Goal: Task Accomplishment & Management: Complete application form

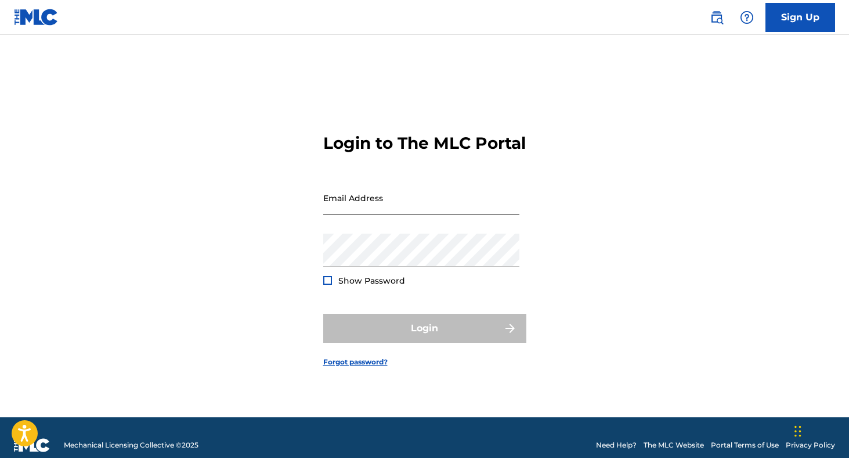
click at [455, 200] on input "Email Address" at bounding box center [421, 197] width 196 height 33
type input "[EMAIL_ADDRESS][DOMAIN_NAME]"
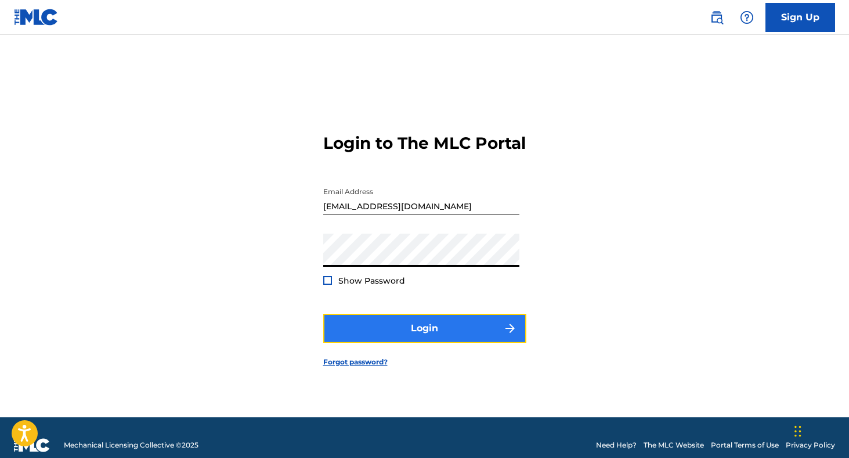
click at [426, 343] on button "Login" at bounding box center [424, 328] width 203 height 29
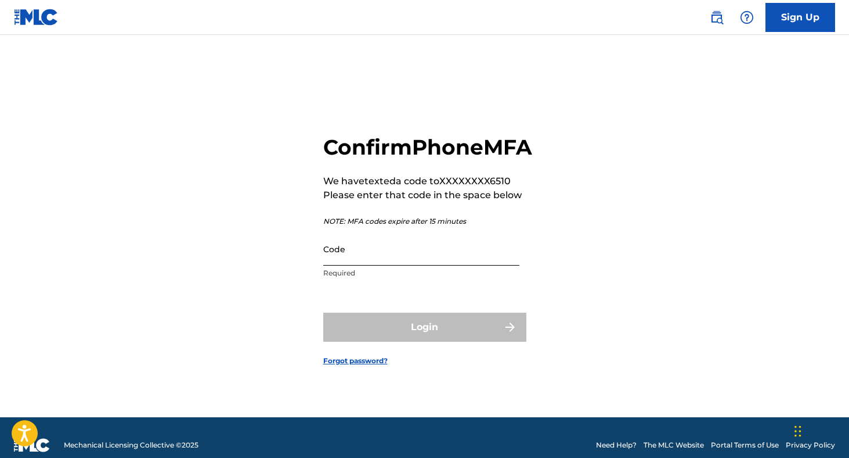
click at [349, 265] on input "Code" at bounding box center [421, 248] width 196 height 33
paste input "294933"
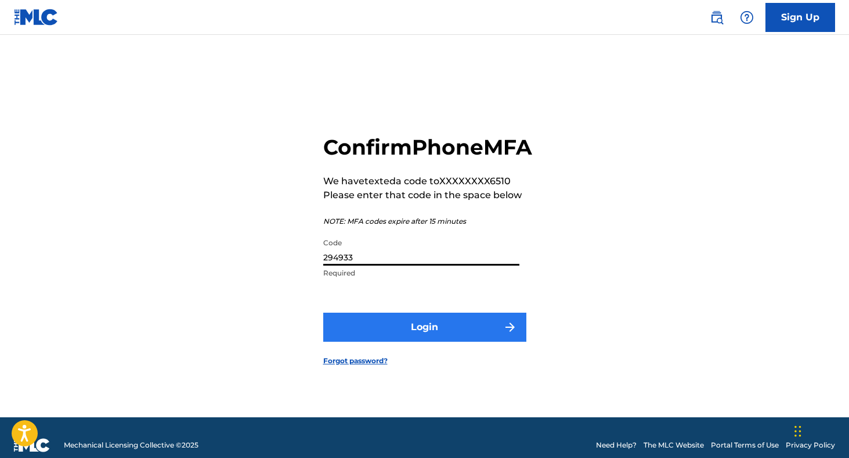
type input "294933"
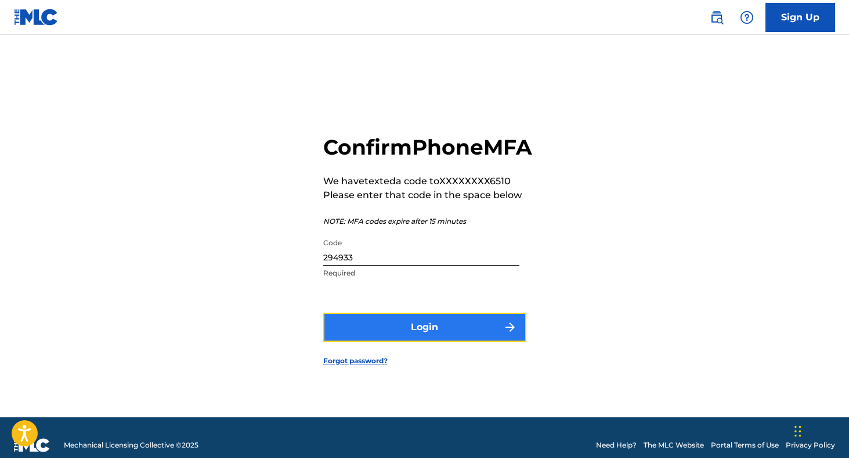
click at [374, 327] on button "Login" at bounding box center [424, 326] width 203 height 29
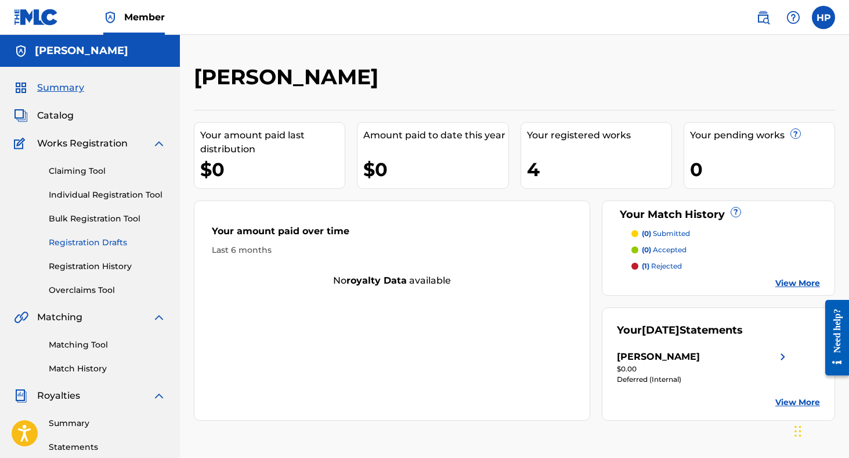
scroll to position [262, 0]
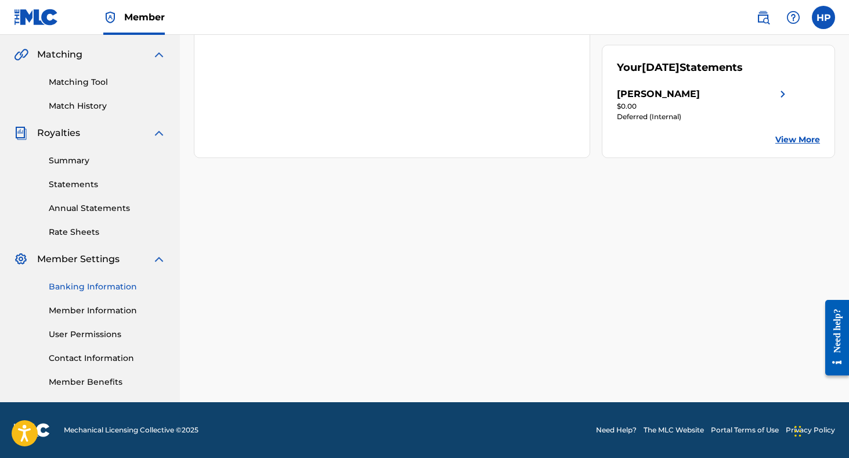
click at [102, 285] on link "Banking Information" at bounding box center [107, 286] width 117 height 12
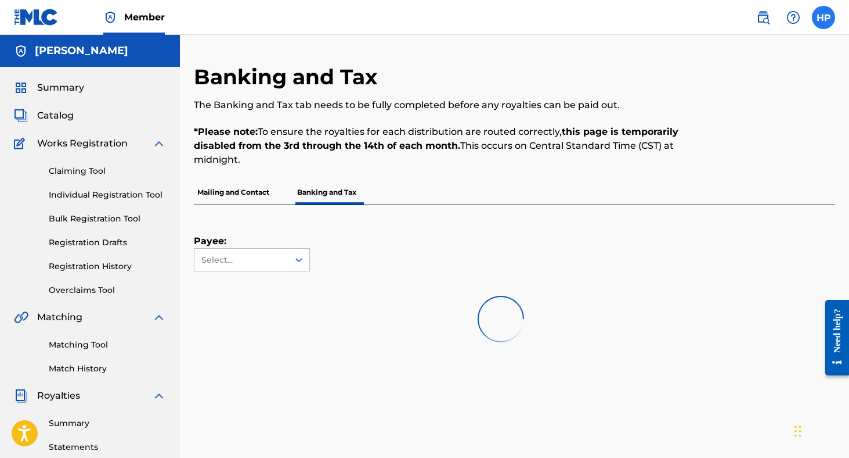
click at [823, 28] on label at bounding box center [823, 17] width 23 height 23
click at [824, 17] on input "HP [PERSON_NAME] [EMAIL_ADDRESS][DOMAIN_NAME] Notification Preferences Profile …" at bounding box center [824, 17] width 0 height 0
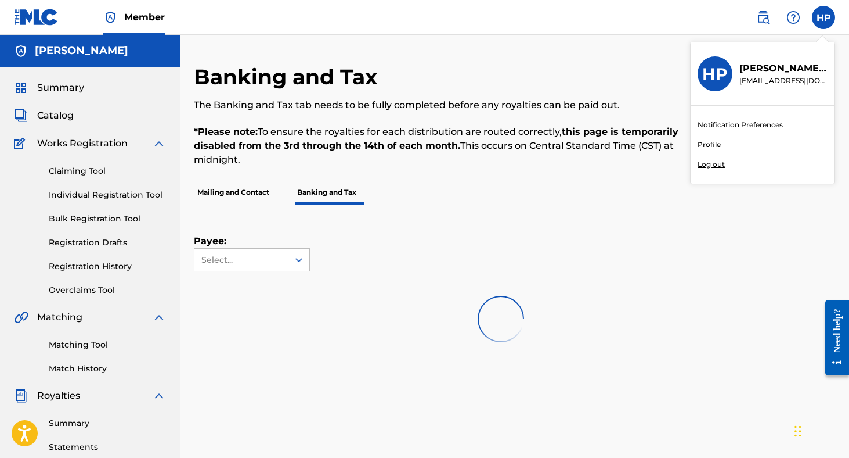
click at [712, 146] on link "Profile" at bounding box center [709, 144] width 23 height 10
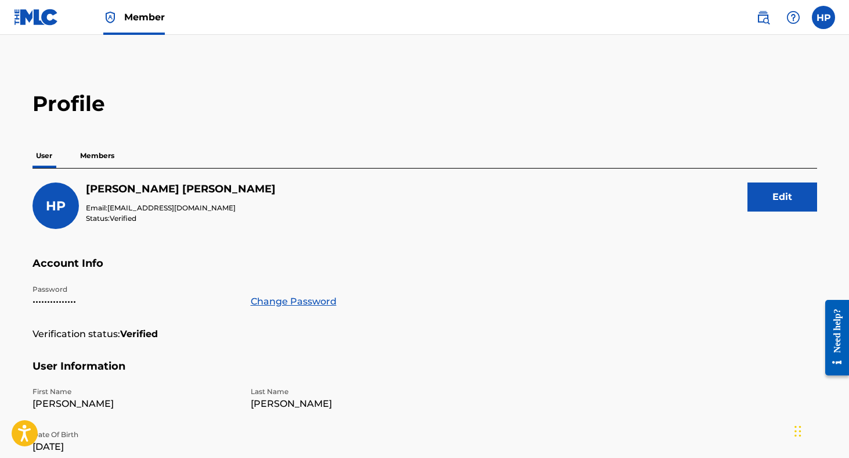
click at [120, 153] on div "User Members" at bounding box center [425, 155] width 785 height 24
click at [111, 153] on p "Members" at bounding box center [97, 155] width 41 height 24
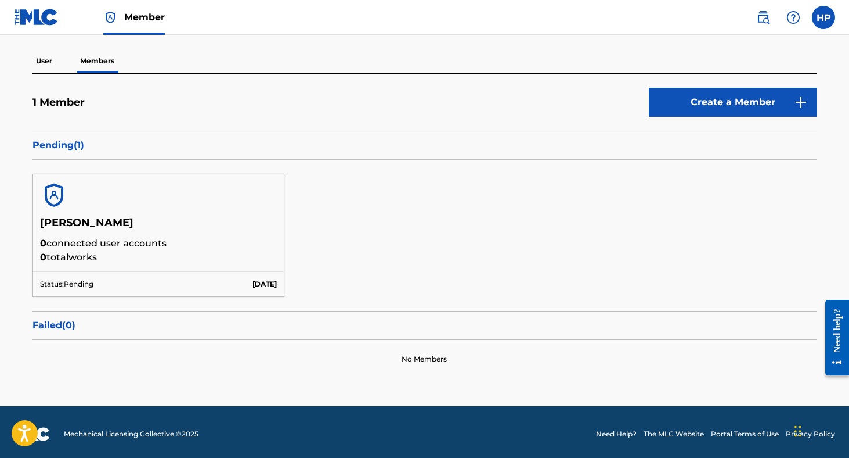
scroll to position [98, 0]
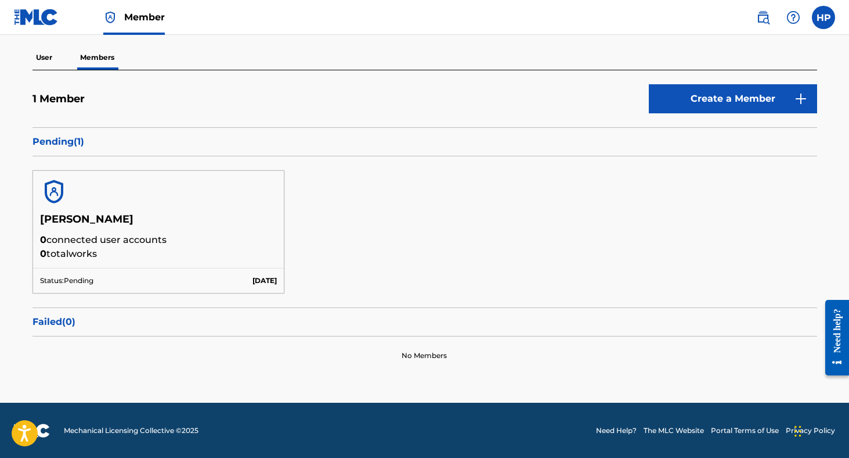
click at [75, 287] on div "Status: Pending [DATE]" at bounding box center [158, 280] width 251 height 25
click at [92, 258] on p "0 total works" at bounding box center [158, 254] width 237 height 14
click at [88, 230] on h5 "[PERSON_NAME]" at bounding box center [158, 223] width 237 height 20
click at [81, 243] on p "0 connected user accounts" at bounding box center [158, 240] width 237 height 14
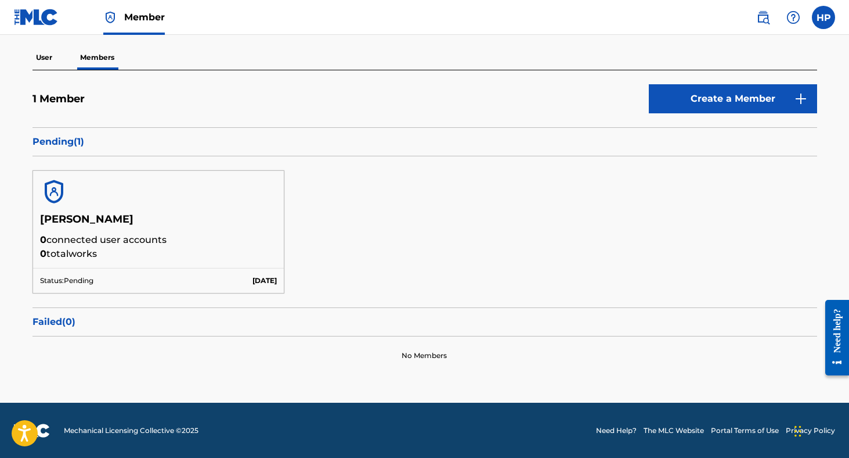
click at [81, 243] on p "0 connected user accounts" at bounding box center [158, 240] width 237 height 14
click at [95, 217] on h5 "[PERSON_NAME]" at bounding box center [158, 223] width 237 height 20
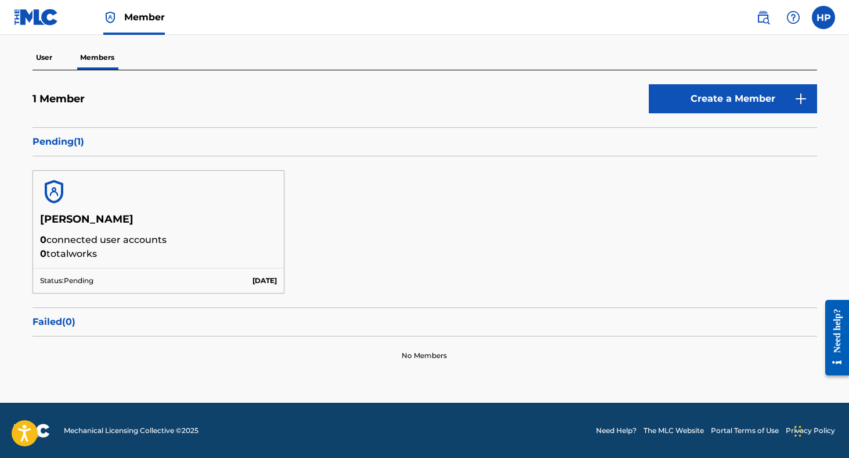
click at [86, 228] on h5 "[PERSON_NAME]" at bounding box center [158, 223] width 237 height 20
click at [98, 237] on p "0 connected user accounts" at bounding box center [158, 240] width 237 height 14
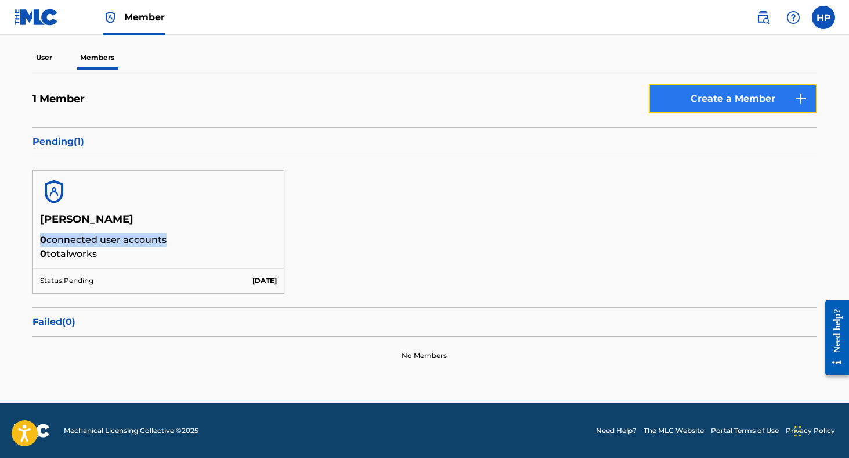
click at [732, 110] on link "Create a Member" at bounding box center [733, 98] width 168 height 29
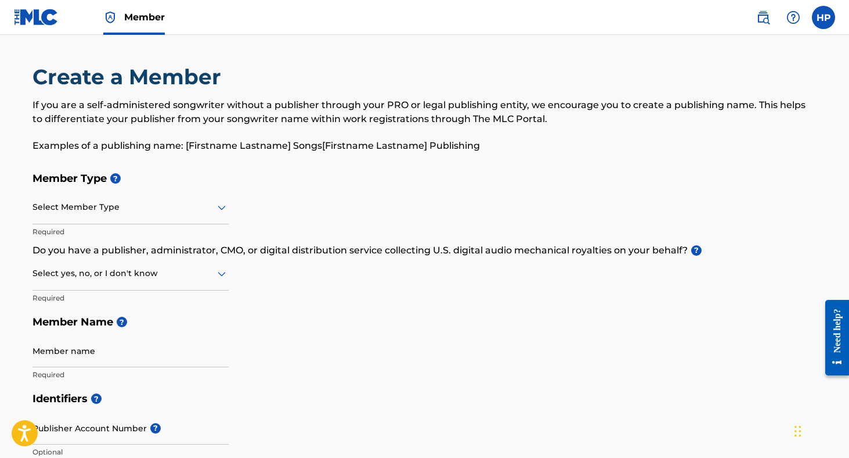
click at [150, 215] on div "Select Member Type" at bounding box center [131, 207] width 196 height 33
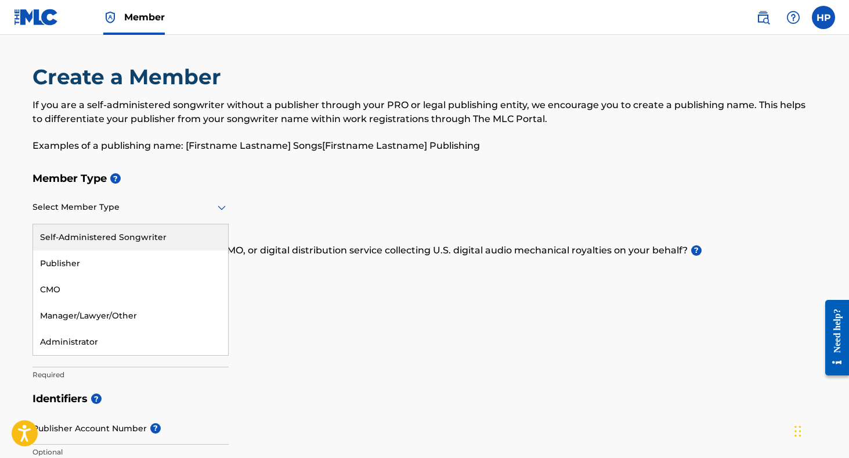
click at [132, 236] on div "Self-Administered Songwriter" at bounding box center [130, 237] width 195 height 26
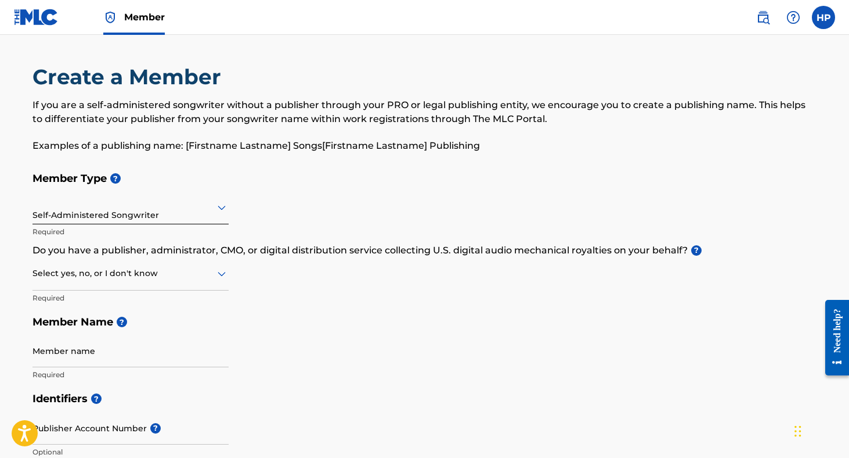
scroll to position [26, 0]
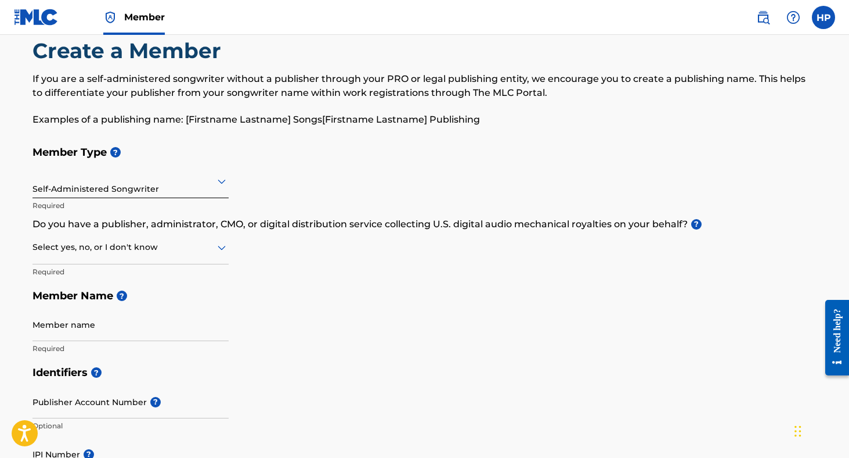
click at [120, 246] on div at bounding box center [131, 247] width 196 height 15
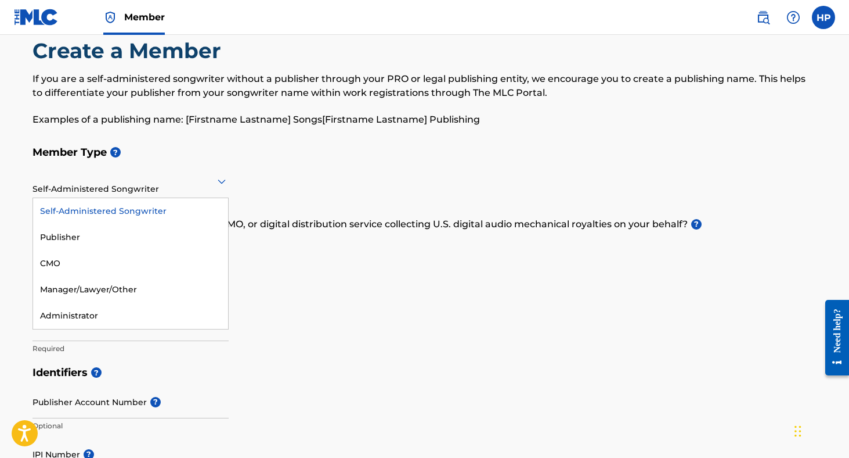
click at [114, 196] on div "Self-Administered Songwriter" at bounding box center [131, 181] width 196 height 33
click at [86, 287] on div "Manager/Lawyer/Other" at bounding box center [130, 289] width 195 height 26
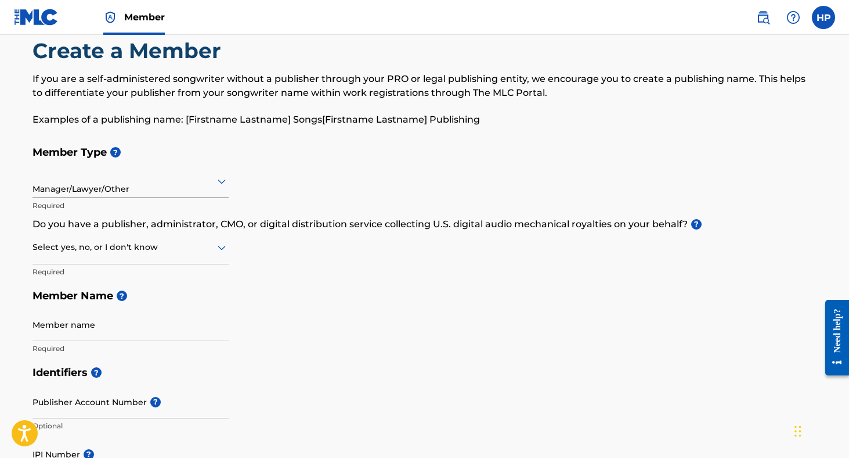
click at [113, 245] on div at bounding box center [131, 247] width 196 height 15
click at [85, 301] on div "No" at bounding box center [130, 303] width 195 height 26
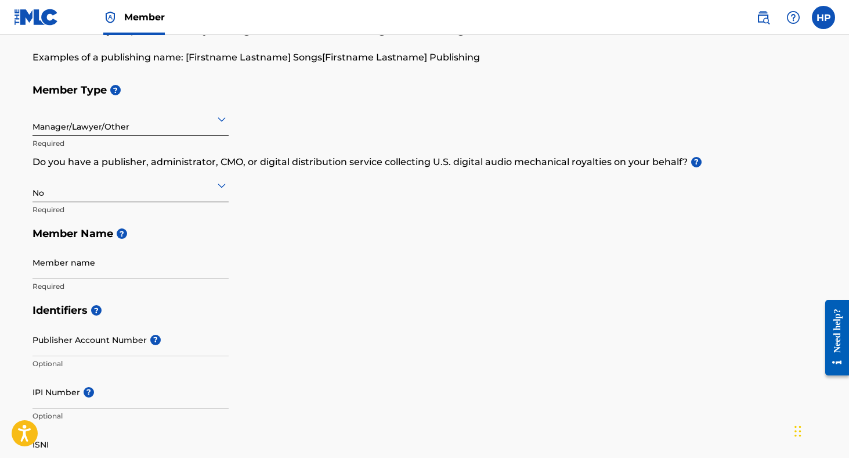
scroll to position [116, 0]
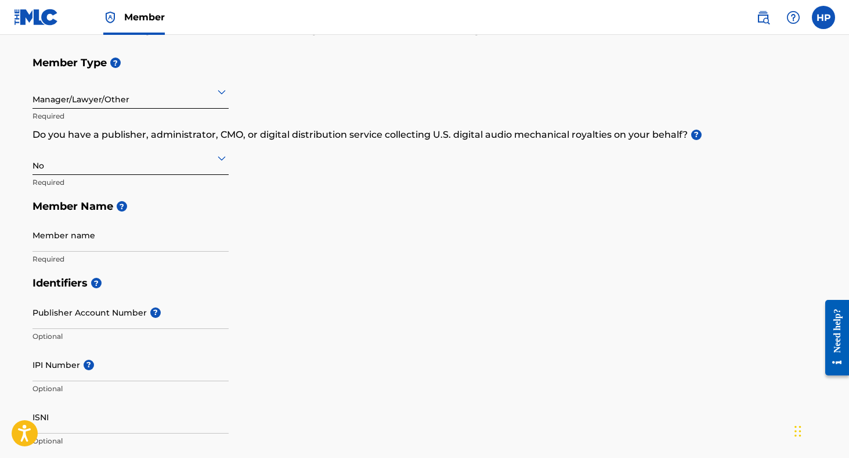
click at [98, 257] on p "Required" at bounding box center [131, 259] width 196 height 10
click at [105, 246] on input "Member name" at bounding box center [131, 234] width 196 height 33
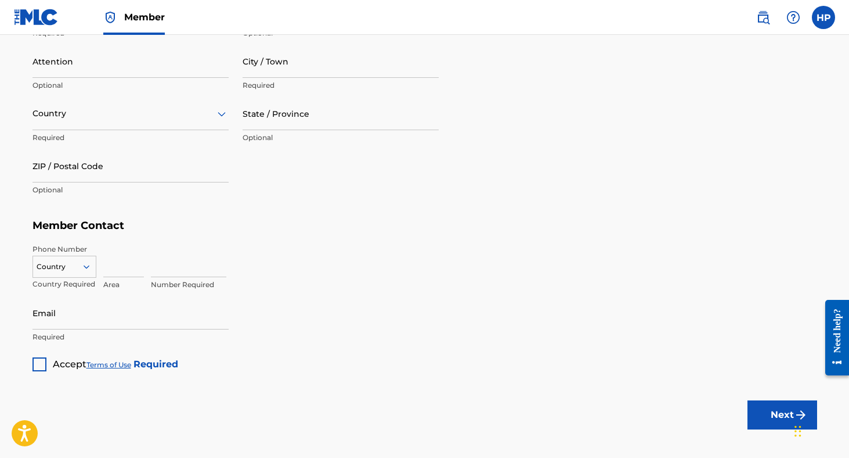
scroll to position [647, 0]
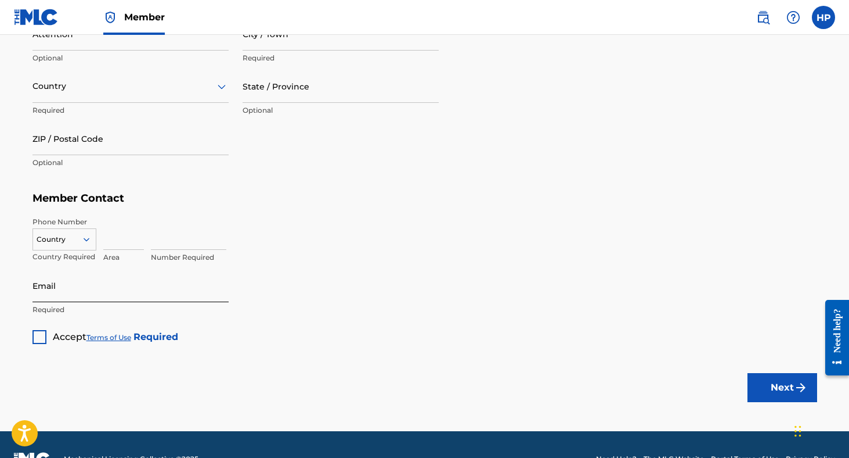
type input "[PERSON_NAME]"
click at [77, 300] on input "Email" at bounding box center [131, 285] width 196 height 33
drag, startPoint x: 147, startPoint y: 294, endPoint x: 147, endPoint y: 301, distance: 7.0
click at [147, 300] on input "defied" at bounding box center [131, 285] width 196 height 33
type input "[EMAIL_ADDRESS][DOMAIN_NAME]"
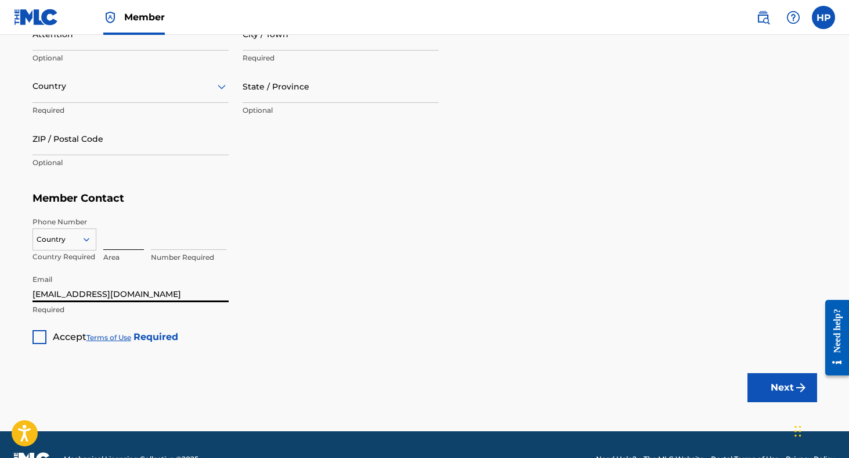
click at [116, 242] on input at bounding box center [123, 233] width 41 height 33
type input "646"
click at [176, 244] on input at bounding box center [188, 233] width 75 height 33
type input "6595493"
click at [48, 243] on div at bounding box center [64, 239] width 63 height 13
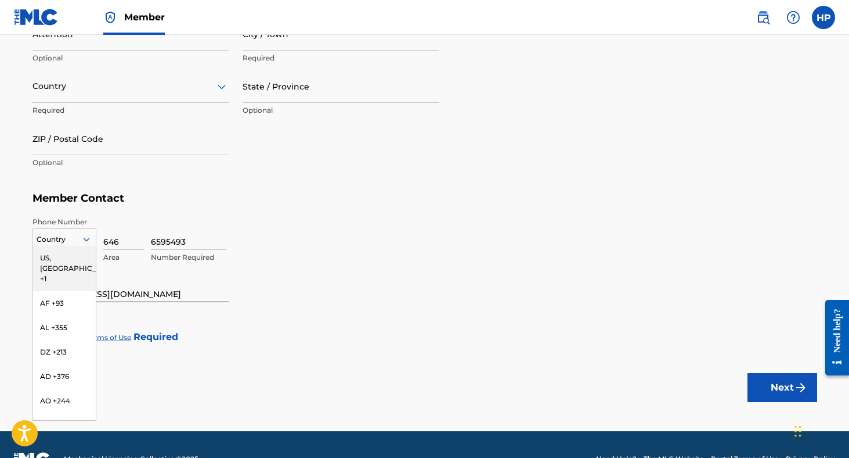
click at [56, 261] on div "US, [GEOGRAPHIC_DATA] +1" at bounding box center [64, 268] width 63 height 45
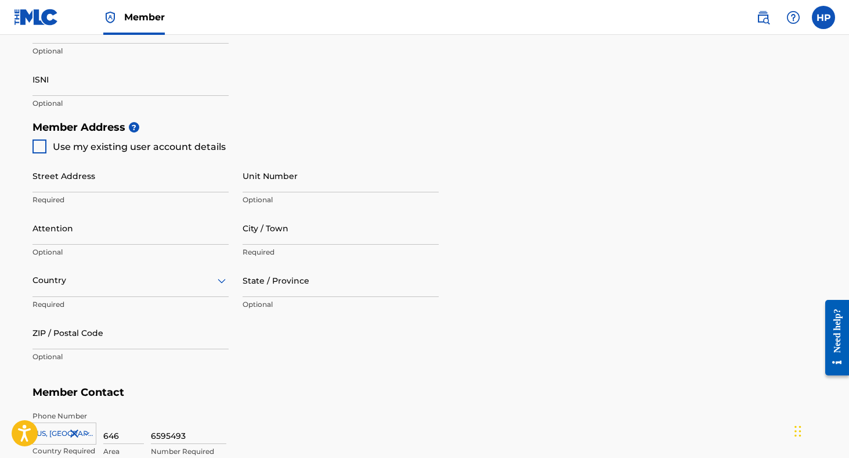
scroll to position [451, 0]
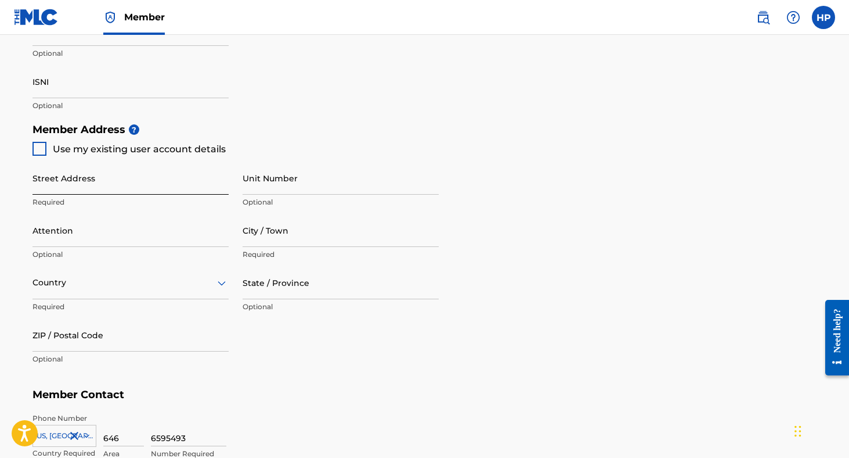
click at [60, 171] on input "Street Address" at bounding box center [131, 177] width 196 height 33
click at [48, 147] on div "Use my existing user account details" at bounding box center [129, 149] width 193 height 14
click at [45, 148] on div at bounding box center [40, 149] width 14 height 14
type input "[STREET_ADDRESS][PERSON_NAME]"
type input "Fairfax"
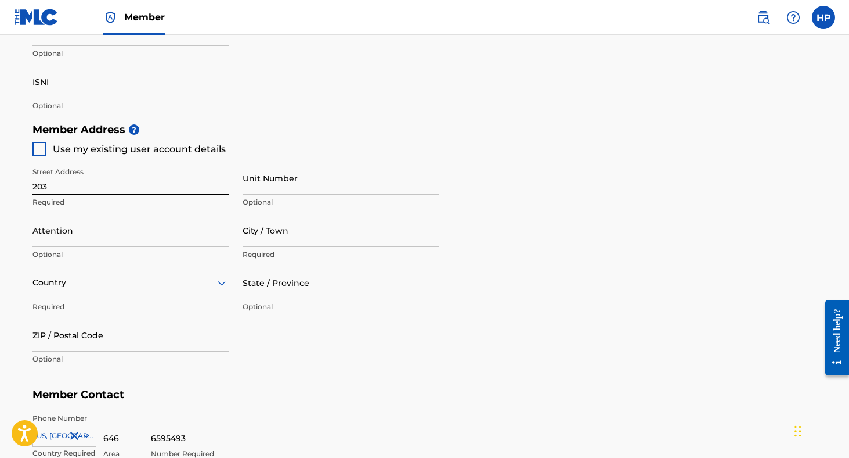
type input "22032"
type input "703"
type input "2976510"
type input "[EMAIL_ADDRESS][DOMAIN_NAME]"
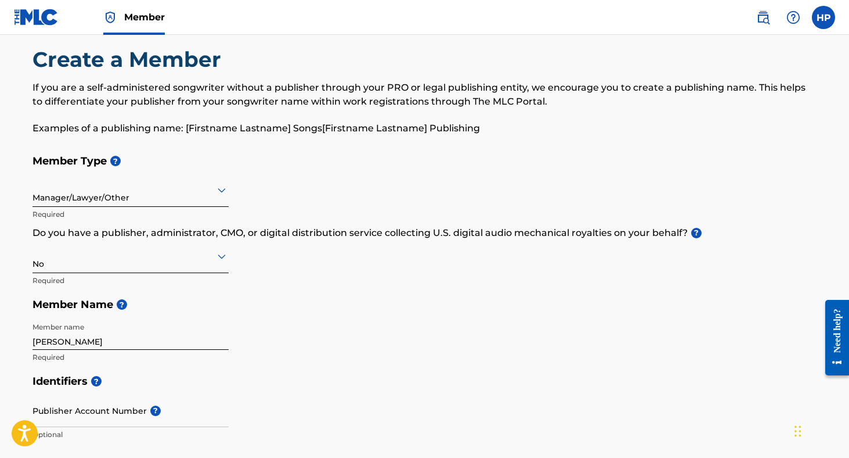
scroll to position [0, 0]
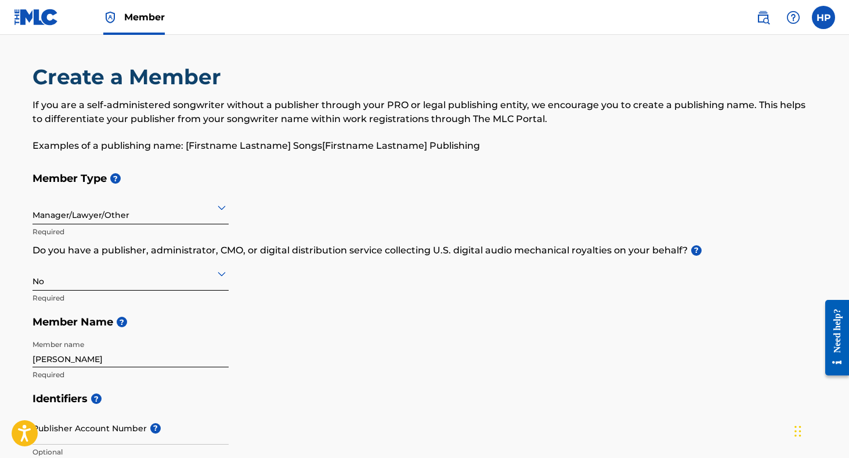
click at [193, 107] on p "If you are a self-administered songwriter without a publisher through your PRO …" at bounding box center [425, 112] width 785 height 28
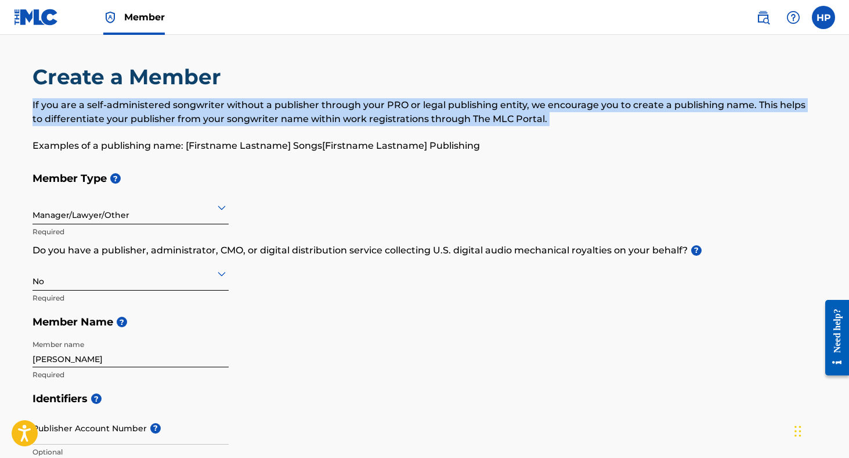
click at [193, 107] on p "If you are a self-administered songwriter without a publisher through your PRO …" at bounding box center [425, 112] width 785 height 28
click at [285, 116] on p "If you are a self-administered songwriter without a publisher through your PRO …" at bounding box center [425, 112] width 785 height 28
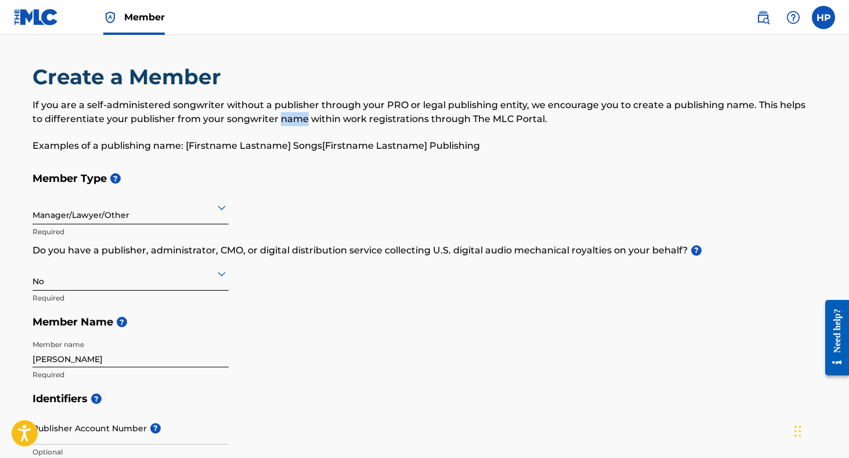
click at [285, 116] on p "If you are a self-administered songwriter without a publisher through your PRO …" at bounding box center [425, 112] width 785 height 28
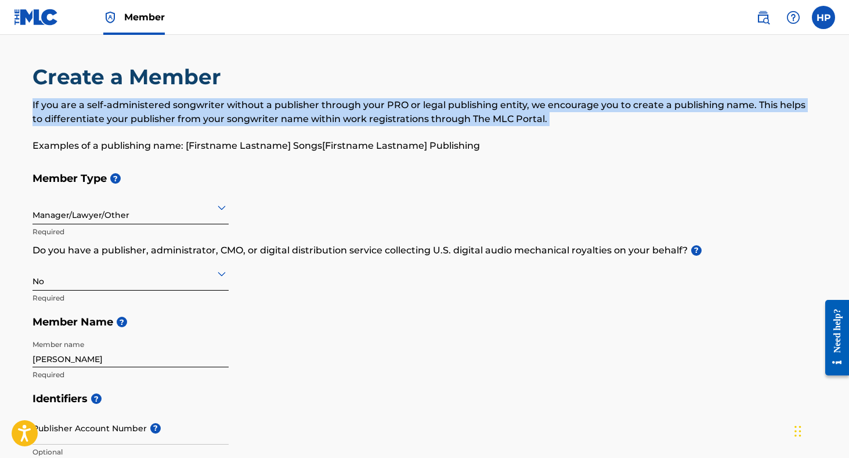
click at [285, 116] on p "If you are a self-administered songwriter without a publisher through your PRO …" at bounding box center [425, 112] width 785 height 28
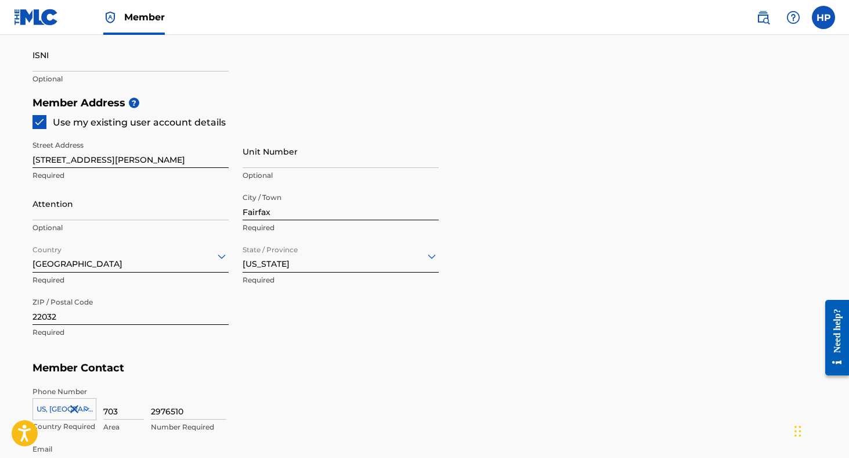
scroll to position [675, 0]
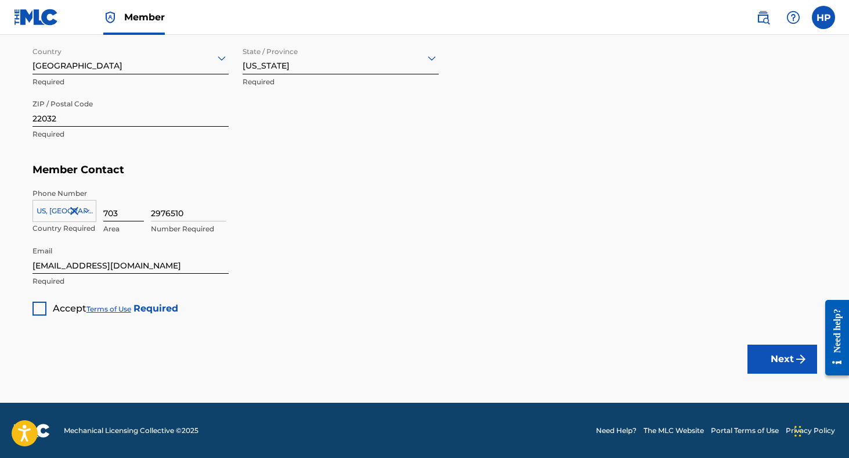
click at [116, 220] on input "703" at bounding box center [123, 204] width 41 height 33
type input "646"
click at [199, 208] on input "2976510" at bounding box center [188, 204] width 75 height 33
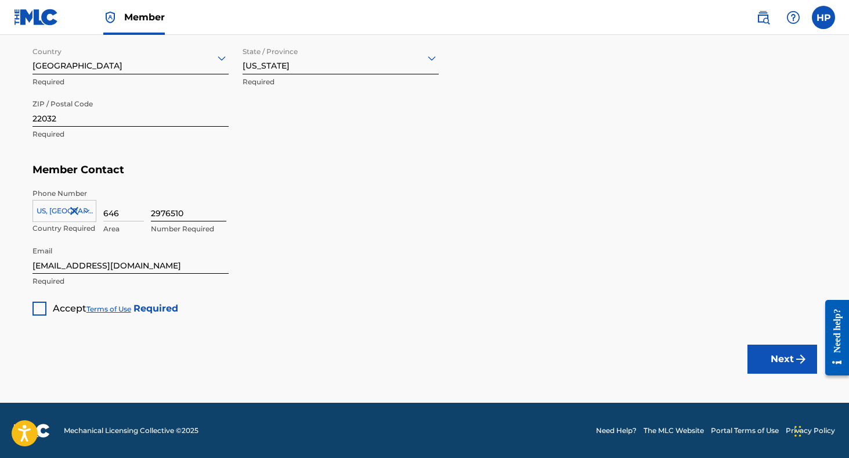
click at [199, 208] on input "2976510" at bounding box center [188, 204] width 75 height 33
type input "6595493"
click at [70, 260] on input "[EMAIL_ADDRESS][DOMAIN_NAME]" at bounding box center [131, 256] width 196 height 33
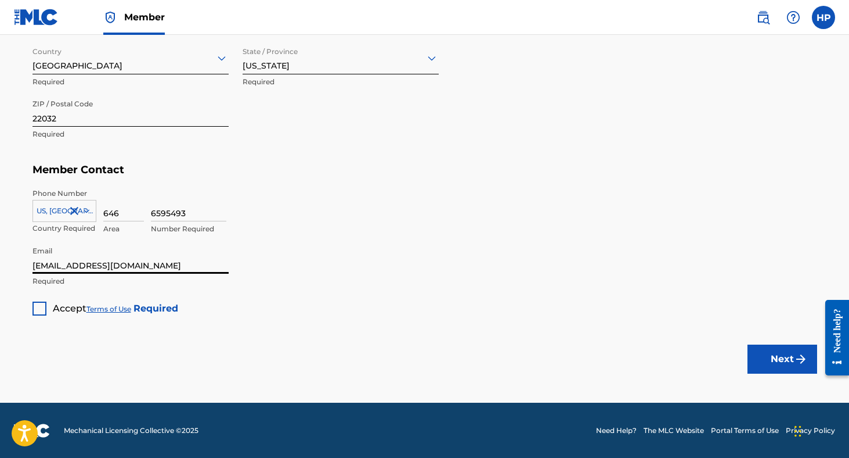
click at [70, 260] on input "[EMAIL_ADDRESS][DOMAIN_NAME]" at bounding box center [131, 256] width 196 height 33
type input "[EMAIL_ADDRESS][DOMAIN_NAME]"
click at [34, 309] on div at bounding box center [40, 308] width 14 height 14
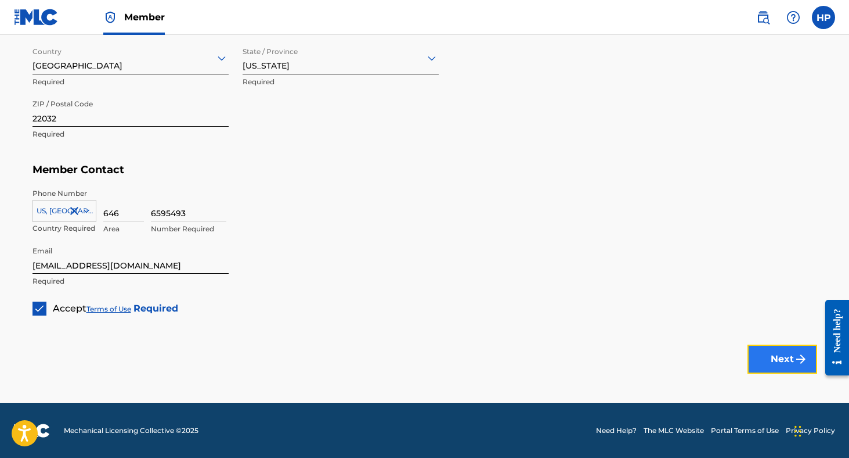
click at [759, 357] on button "Next" at bounding box center [783, 358] width 70 height 29
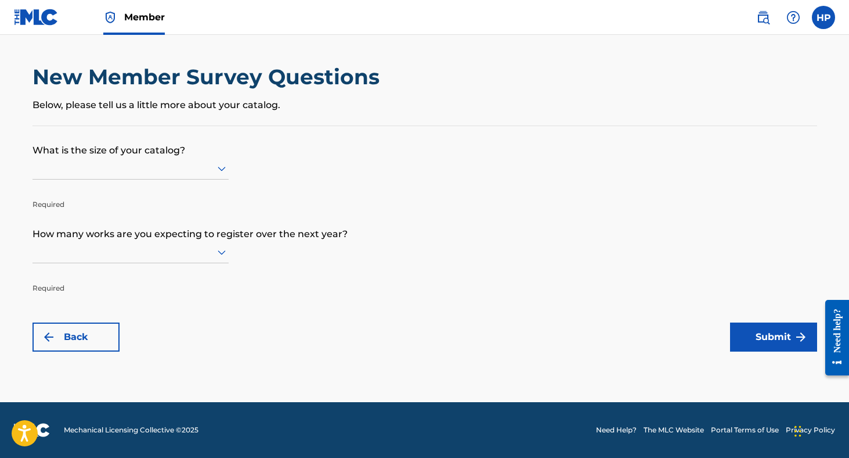
click at [261, 113] on div "New Member Survey Questions Below, please tell us a little more about your cata…" at bounding box center [425, 95] width 785 height 62
click at [246, 118] on div "New Member Survey Questions Below, please tell us a little more about your cata…" at bounding box center [425, 95] width 785 height 62
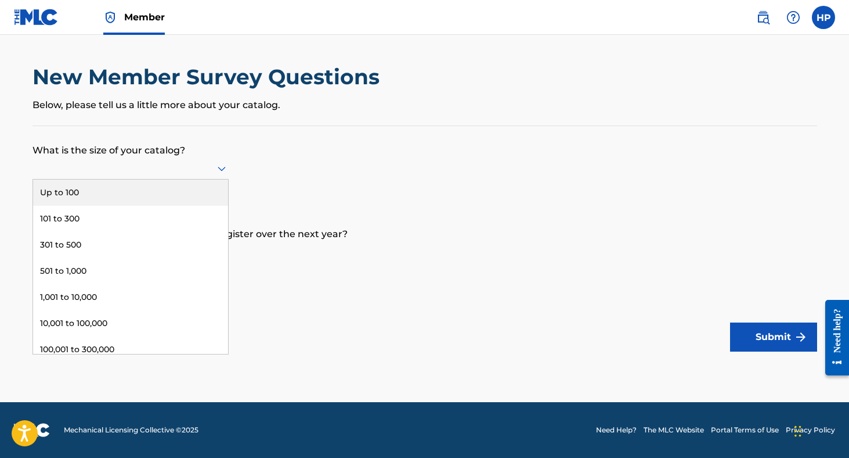
click at [147, 167] on div at bounding box center [131, 168] width 196 height 15
click at [119, 186] on div "Up to 100" at bounding box center [130, 192] width 195 height 26
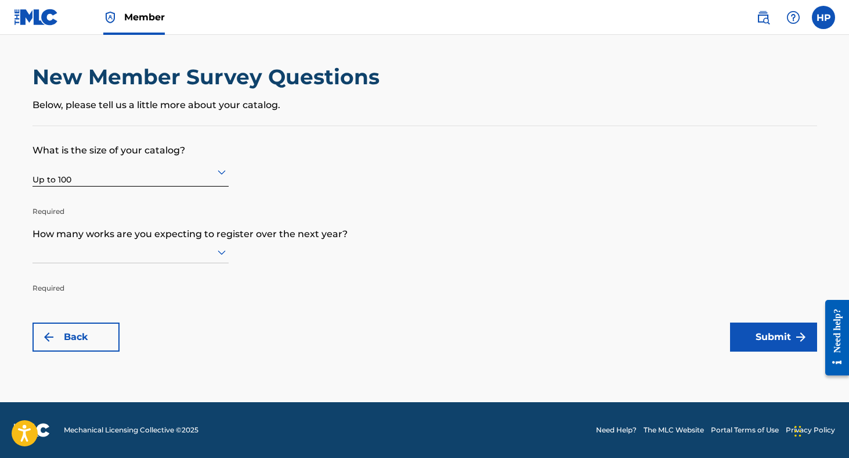
click at [82, 239] on p "How many works are you expecting to register over the next year?" at bounding box center [425, 225] width 785 height 31
click at [77, 251] on div at bounding box center [131, 251] width 196 height 15
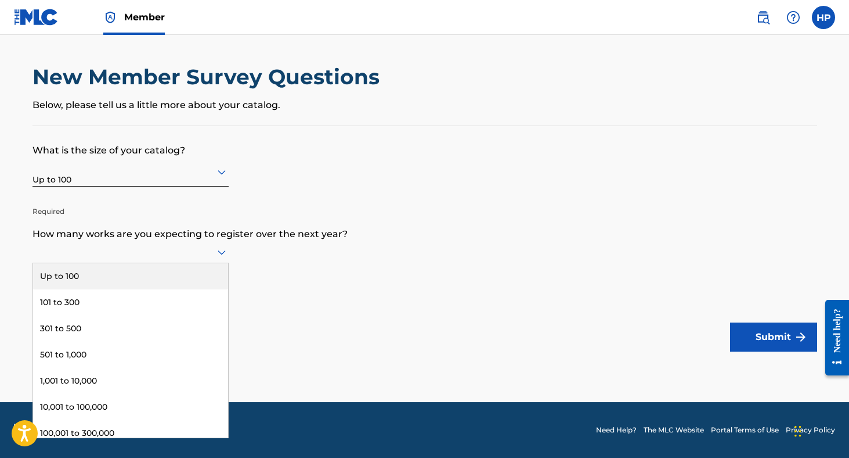
click at [75, 275] on div "Up to 100" at bounding box center [130, 276] width 195 height 26
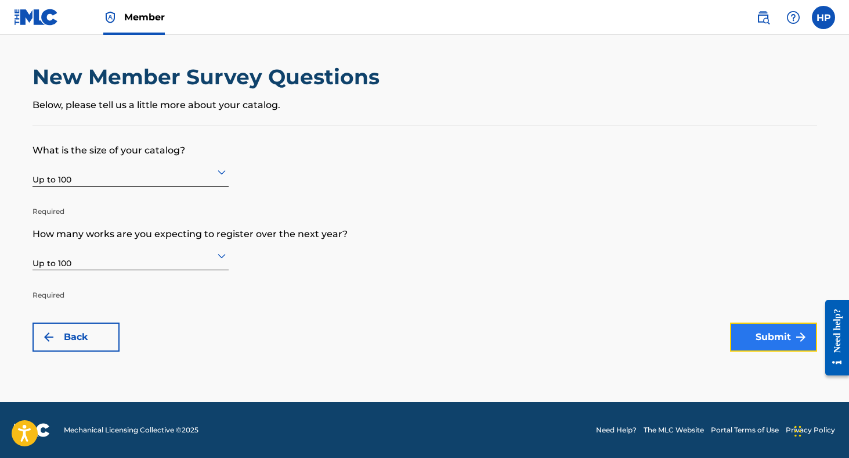
click at [732, 342] on button "Submit" at bounding box center [773, 336] width 87 height 29
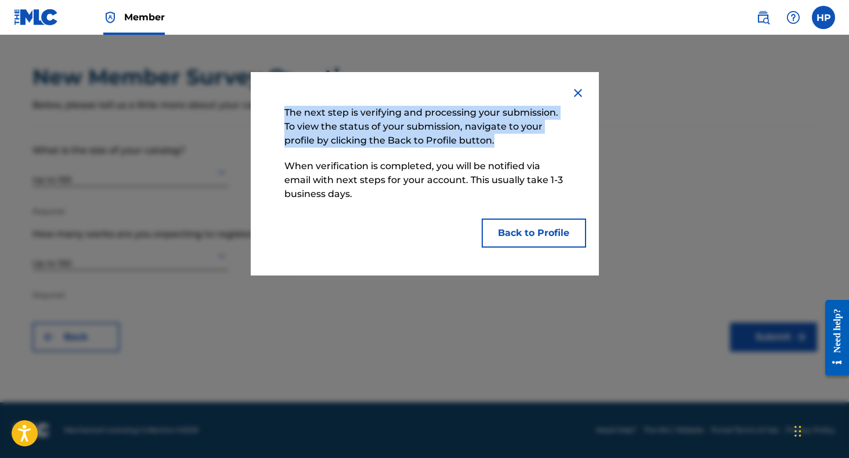
drag, startPoint x: 279, startPoint y: 114, endPoint x: 508, endPoint y: 139, distance: 230.1
click at [508, 139] on div "The next step is verifying and processing your submission. To view the status o…" at bounding box center [425, 173] width 348 height 203
click at [508, 139] on p "The next step is verifying and processing your submission. To view the status o…" at bounding box center [425, 126] width 293 height 53
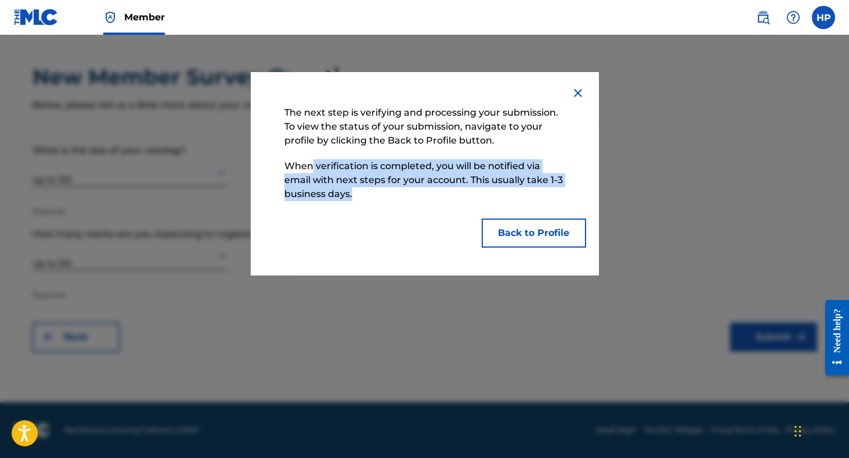
drag, startPoint x: 438, startPoint y: 203, endPoint x: 285, endPoint y: 161, distance: 159.5
click at [286, 161] on p "When verification is completed, you will be notified via email with next steps …" at bounding box center [425, 179] width 293 height 53
click at [554, 233] on button "Back to Profile" at bounding box center [534, 232] width 105 height 29
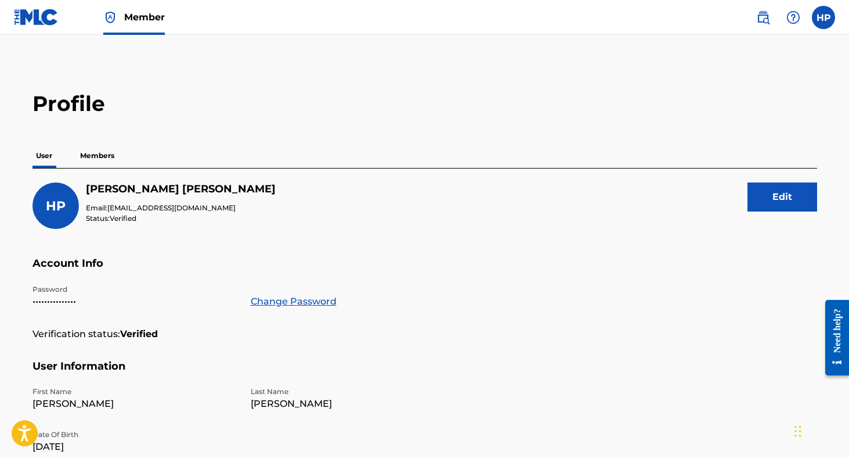
click at [118, 158] on div "User Members" at bounding box center [425, 155] width 785 height 24
click at [99, 158] on p "Members" at bounding box center [97, 155] width 41 height 24
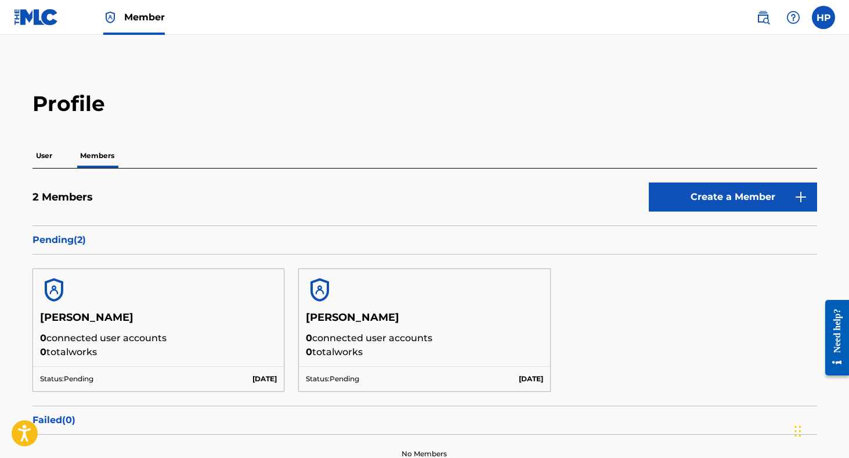
click at [33, 23] on img at bounding box center [36, 17] width 45 height 17
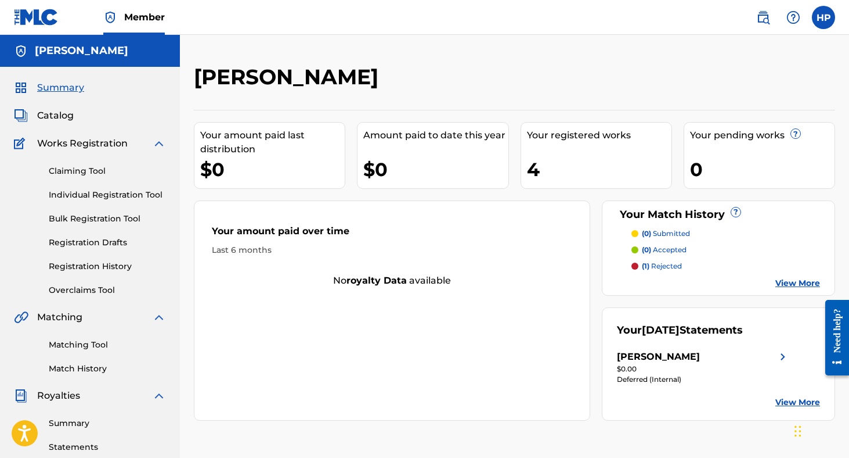
click at [140, 26] on link "Member" at bounding box center [134, 17] width 62 height 34
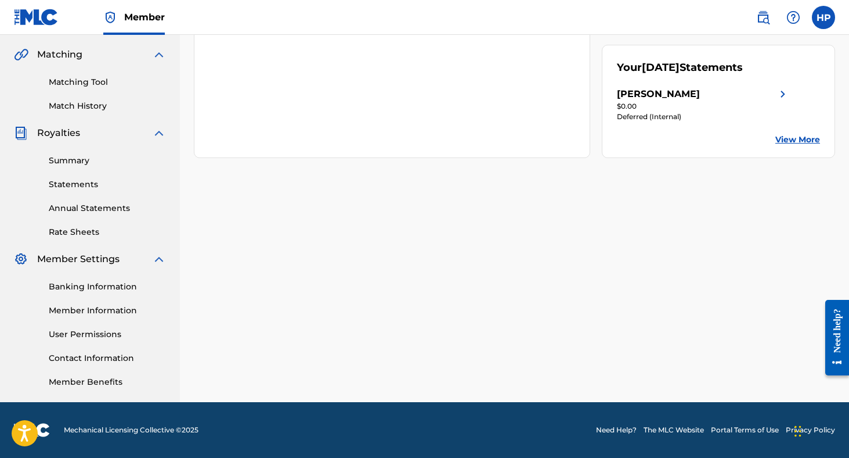
scroll to position [262, 0]
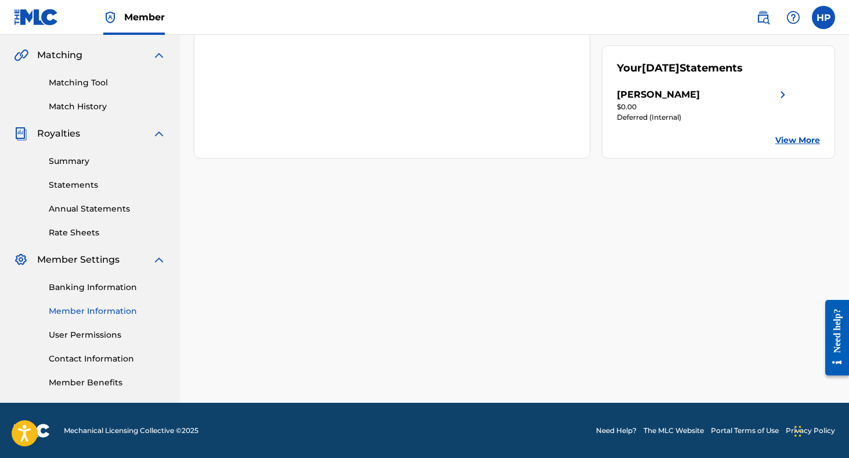
click at [83, 314] on link "Member Information" at bounding box center [107, 311] width 117 height 12
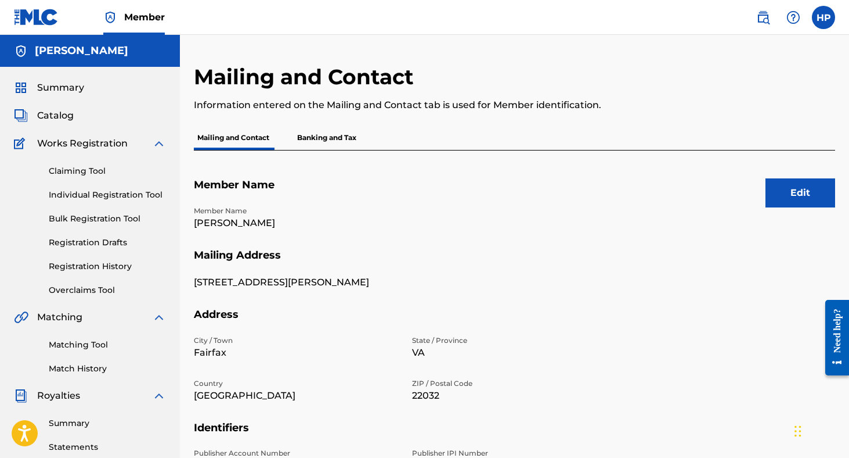
click at [812, 27] on div "HP HP [PERSON_NAME] [EMAIL_ADDRESS][DOMAIN_NAME] Notification Preferences Profi…" at bounding box center [790, 17] width 91 height 23
click at [822, 19] on label at bounding box center [823, 17] width 23 height 23
click at [824, 17] on input "HP [PERSON_NAME] [EMAIL_ADDRESS][DOMAIN_NAME] Notification Preferences Profile …" at bounding box center [824, 17] width 0 height 0
click at [823, 22] on div "HP HP [PERSON_NAME] [EMAIL_ADDRESS][DOMAIN_NAME] Notification Preferences Profi…" at bounding box center [823, 17] width 23 height 23
click at [75, 92] on span "Summary" at bounding box center [60, 88] width 47 height 14
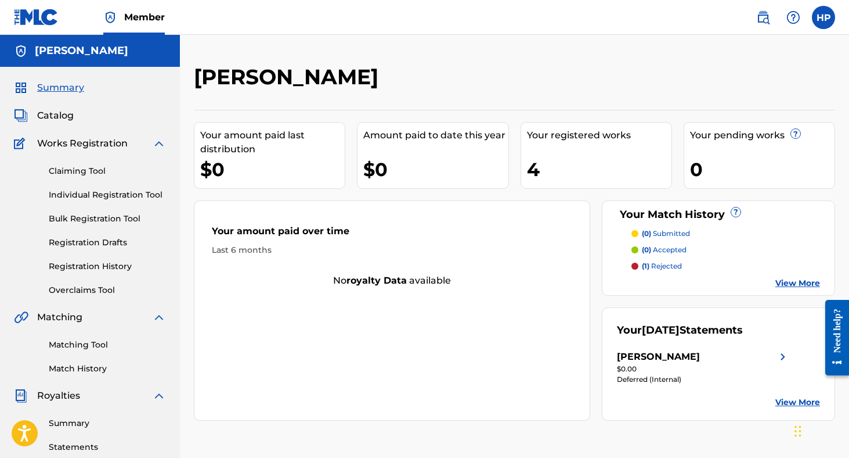
scroll to position [262, 0]
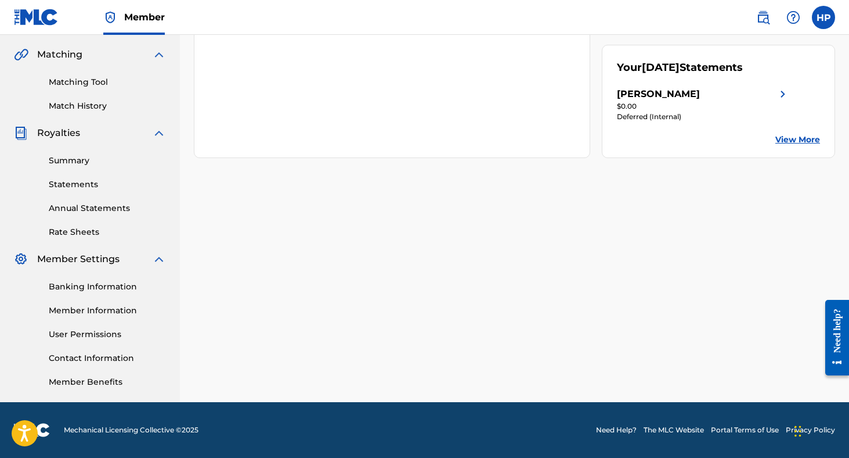
click at [108, 325] on div "Banking Information Member Information User Permissions Contact Information Mem…" at bounding box center [90, 327] width 152 height 122
click at [100, 334] on link "User Permissions" at bounding box center [107, 334] width 117 height 12
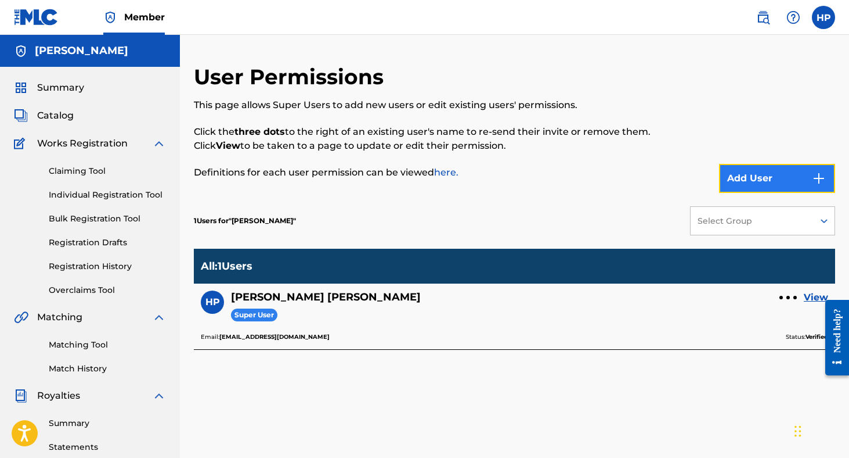
click at [762, 184] on button "Add User" at bounding box center [777, 178] width 116 height 29
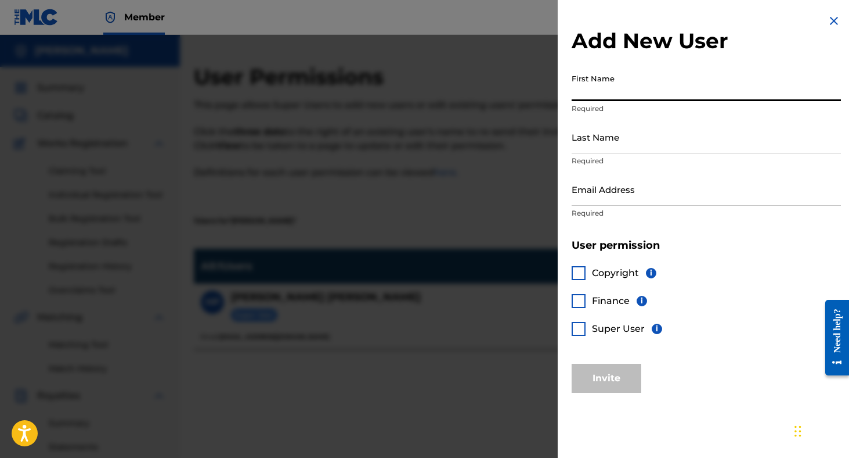
click at [638, 88] on input "First Name" at bounding box center [706, 84] width 269 height 33
type input "Devin"
click at [617, 144] on input "Last Name" at bounding box center [706, 136] width 269 height 33
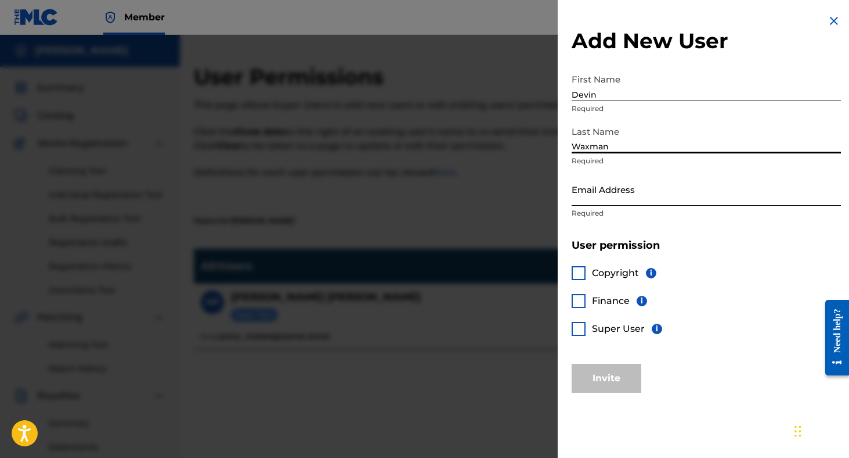
type input "Waxman"
click at [602, 189] on input "Email Address" at bounding box center [706, 188] width 269 height 33
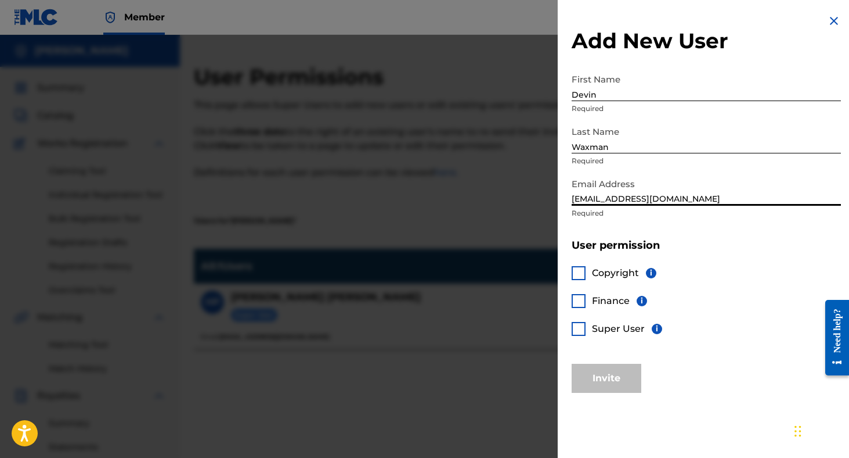
type input "[EMAIL_ADDRESS][DOMAIN_NAME]"
click at [584, 276] on div at bounding box center [579, 273] width 14 height 14
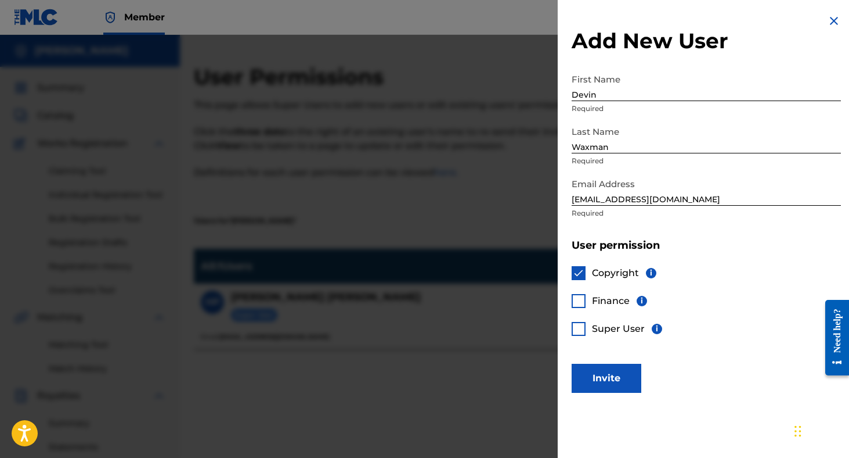
click at [581, 304] on div at bounding box center [579, 301] width 14 height 14
click at [581, 319] on div "Copyright i Finance i Super User i" at bounding box center [706, 307] width 269 height 111
click at [581, 333] on div at bounding box center [579, 329] width 14 height 14
click at [582, 296] on div "Copyright i Finance i Super User i" at bounding box center [706, 307] width 269 height 111
click at [578, 299] on div "Copyright i Finance i Super User i" at bounding box center [706, 307] width 269 height 111
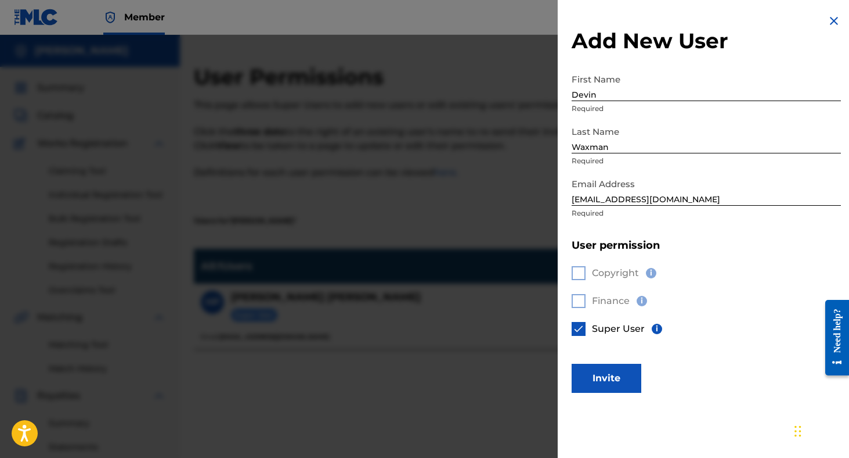
click at [578, 322] on div at bounding box center [579, 329] width 14 height 14
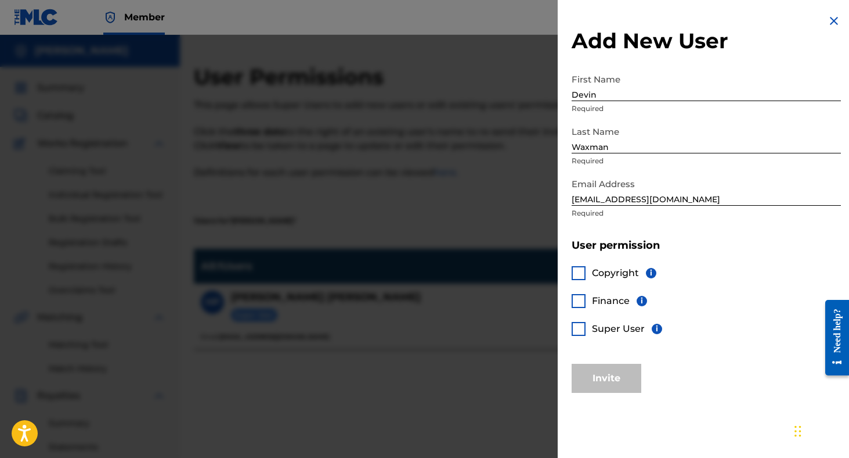
click at [578, 337] on div "Copyright i Finance i Super User i" at bounding box center [706, 307] width 269 height 111
click at [578, 330] on div at bounding box center [579, 329] width 14 height 14
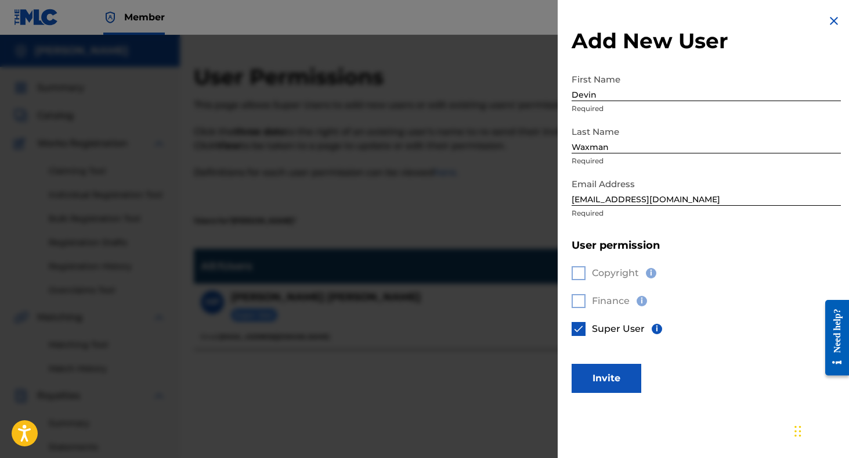
click at [578, 303] on div "Copyright i Finance i Super User i" at bounding box center [706, 307] width 269 height 111
click at [618, 379] on button "Invite" at bounding box center [607, 377] width 70 height 29
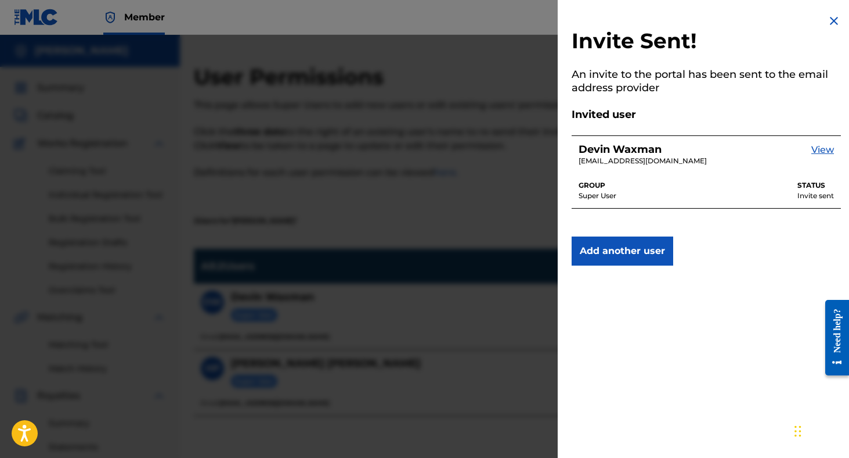
click at [334, 301] on div at bounding box center [424, 264] width 849 height 458
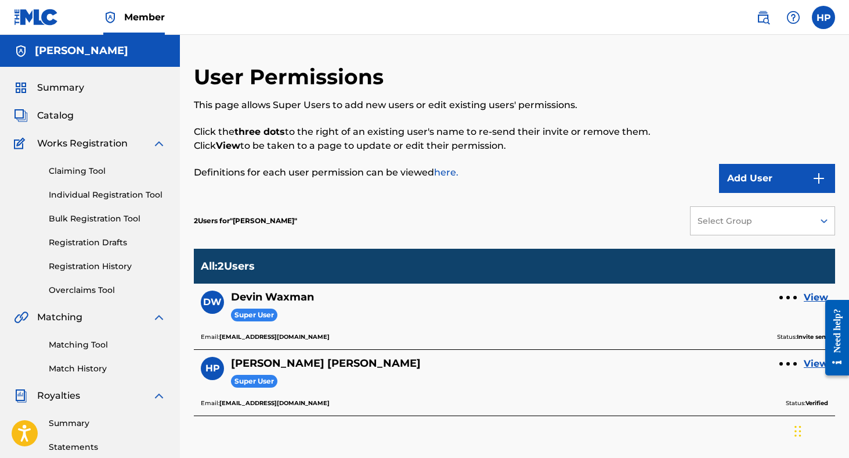
click at [837, 20] on nav "Member HP HP [PERSON_NAME] [EMAIL_ADDRESS][DOMAIN_NAME] Notification Preference…" at bounding box center [424, 17] width 849 height 35
click at [826, 20] on label at bounding box center [823, 17] width 23 height 23
click at [824, 17] on input "HP [PERSON_NAME] [EMAIL_ADDRESS][DOMAIN_NAME] Notification Preferences Profile …" at bounding box center [824, 17] width 0 height 0
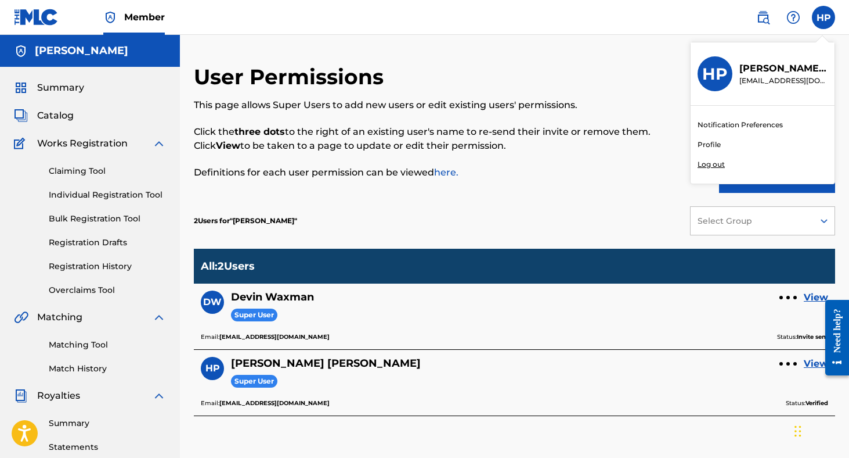
click at [705, 141] on link "Profile" at bounding box center [709, 144] width 23 height 10
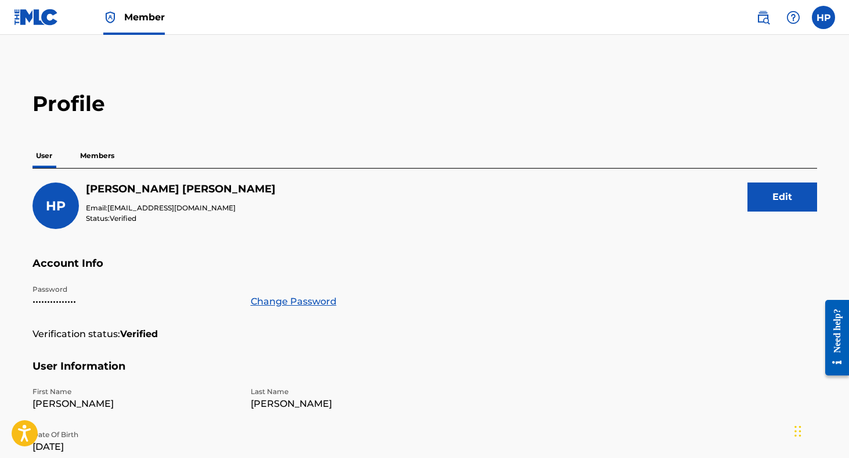
click at [93, 165] on p "Members" at bounding box center [97, 155] width 41 height 24
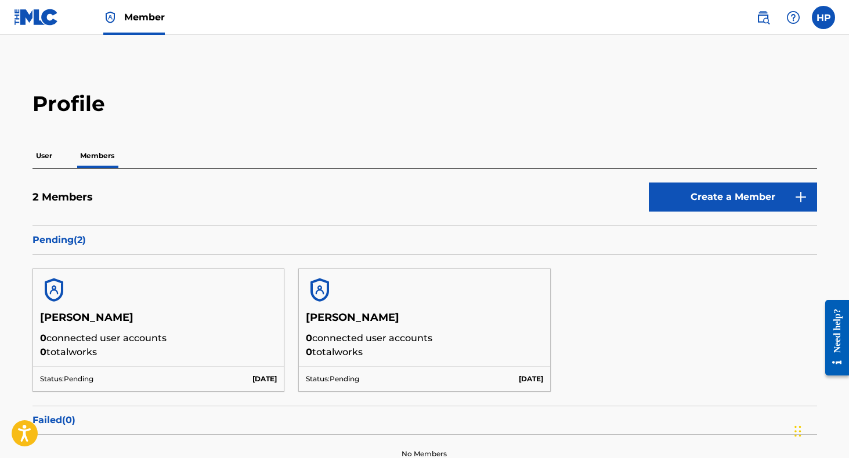
scroll to position [98, 0]
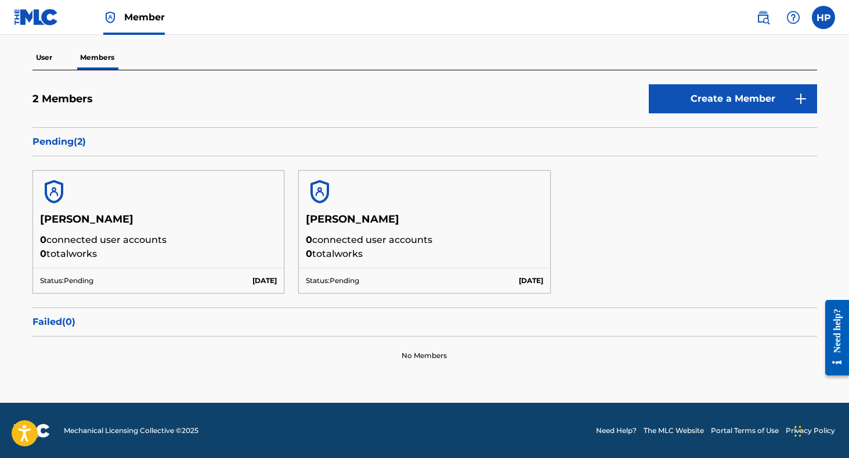
click at [55, 212] on div "[PERSON_NAME] 0 connected user accounts 0 total works Status: Pending [DATE]" at bounding box center [159, 231] width 253 height 123
click at [55, 277] on p "Status: Pending" at bounding box center [66, 280] width 53 height 10
click at [258, 284] on p "[DATE]" at bounding box center [265, 280] width 24 height 10
click at [67, 242] on p "0 connected user accounts" at bounding box center [158, 240] width 237 height 14
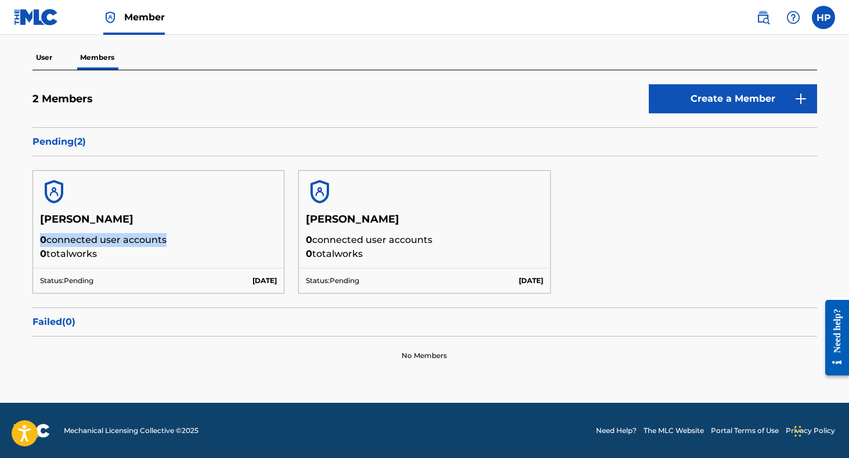
click at [67, 242] on p "0 connected user accounts" at bounding box center [158, 240] width 237 height 14
click at [47, 139] on p "Pending ( 2 )" at bounding box center [425, 142] width 785 height 14
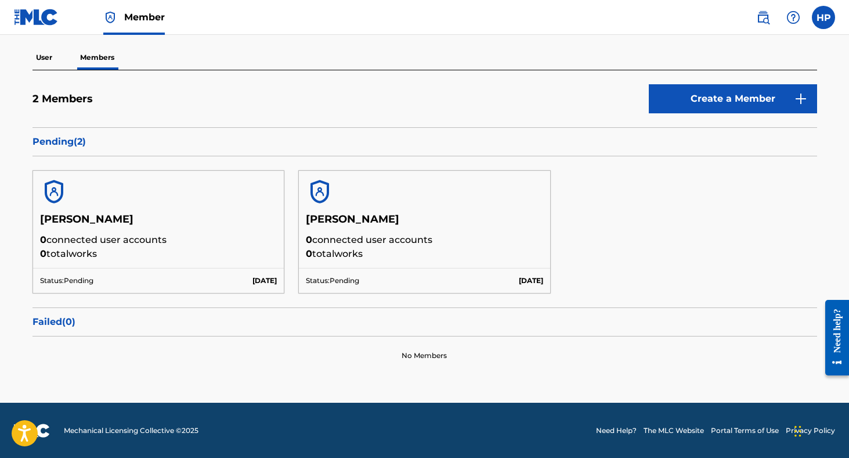
click at [186, 279] on div "Status: Pending [DATE]" at bounding box center [158, 280] width 251 height 25
drag, startPoint x: 235, startPoint y: 273, endPoint x: 73, endPoint y: 273, distance: 162.6
click at [73, 273] on div "Status: Pending [DATE]" at bounding box center [158, 280] width 251 height 25
click at [269, 269] on div "Status: Pending [DATE]" at bounding box center [158, 280] width 251 height 25
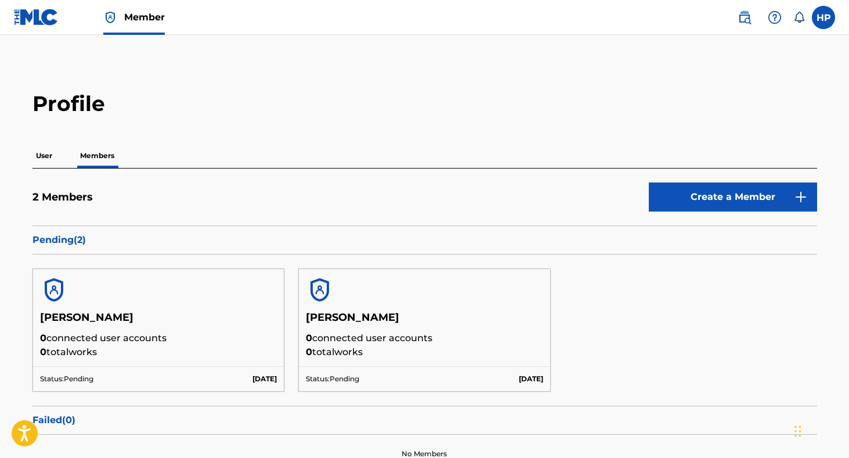
scroll to position [98, 0]
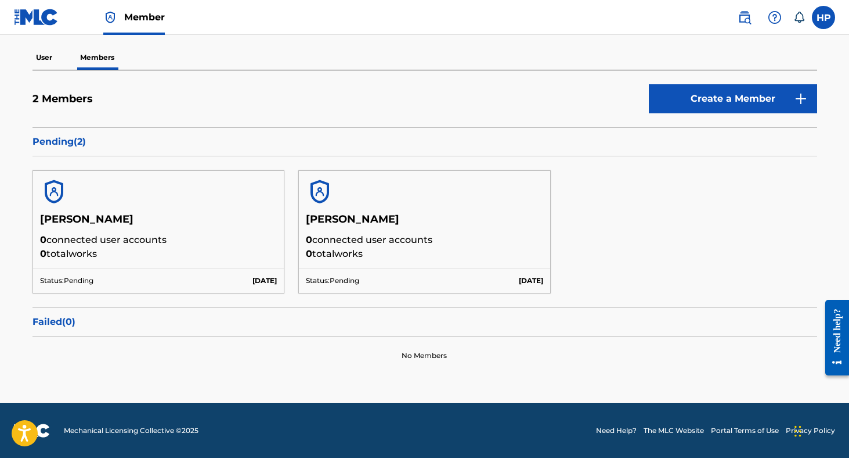
click at [123, 276] on div "Status: Pending [DATE]" at bounding box center [158, 280] width 251 height 25
